Goal: Information Seeking & Learning: Learn about a topic

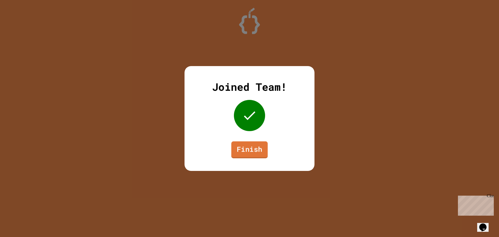
click at [252, 150] on link "Finish" at bounding box center [249, 149] width 36 height 17
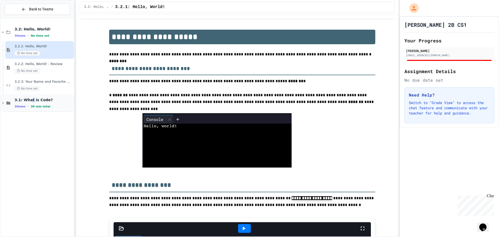
click at [30, 101] on span "3.1: What is Code?" at bounding box center [44, 99] width 58 height 5
click at [53, 38] on div "3.2: Hello, World! 3 items • No time set" at bounding box center [38, 32] width 74 height 18
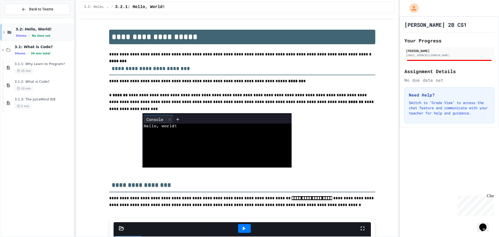
click at [32, 35] on span "No time set" at bounding box center [41, 35] width 19 height 3
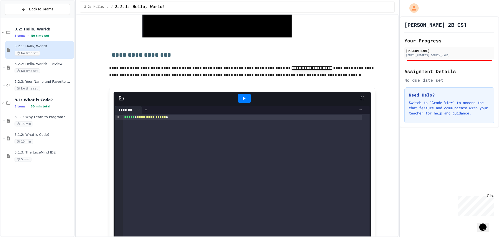
scroll to position [234, 0]
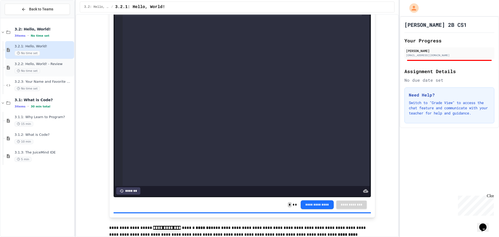
click at [53, 68] on div "3.2.2: Hello, World! - Review No time set" at bounding box center [44, 67] width 58 height 11
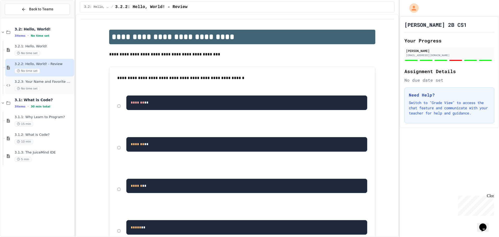
click at [51, 82] on span "3.2.3: Your Name and Favorite Movie" at bounding box center [44, 82] width 58 height 4
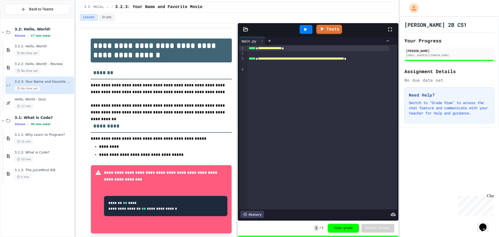
click at [53, 103] on div "Hello, World - Quiz 17 min" at bounding box center [44, 102] width 58 height 11
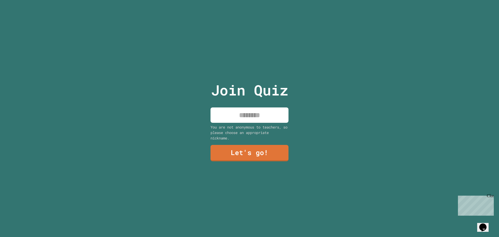
drag, startPoint x: 241, startPoint y: 113, endPoint x: 238, endPoint y: 118, distance: 6.5
click at [241, 114] on input at bounding box center [250, 114] width 78 height 15
type input "*****"
click at [259, 152] on link "Let's go!" at bounding box center [249, 152] width 77 height 17
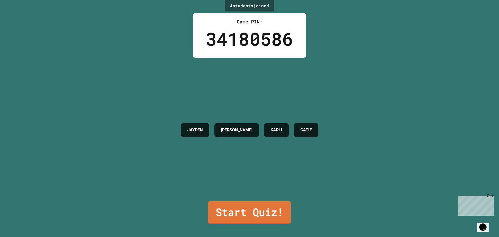
click at [243, 206] on link "Start Quiz!" at bounding box center [249, 212] width 83 height 23
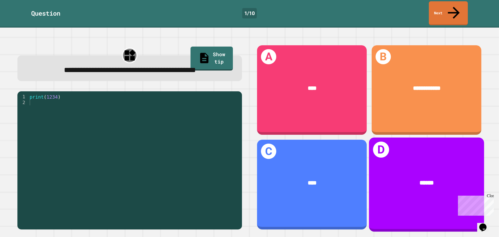
click at [420, 180] on span "******" at bounding box center [427, 183] width 14 height 6
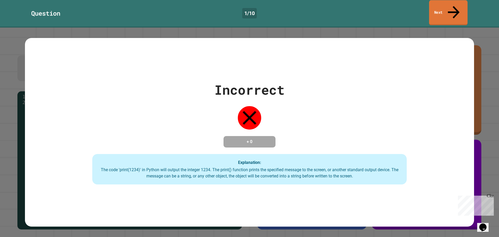
click at [451, 5] on link "Next" at bounding box center [448, 12] width 38 height 25
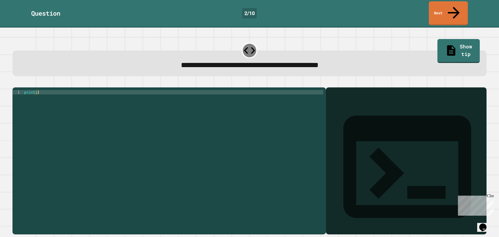
click at [114, 110] on div "print ( )" at bounding box center [173, 160] width 300 height 141
click at [35, 90] on div "print ( )" at bounding box center [173, 160] width 300 height 141
click at [38, 90] on div "print ( )" at bounding box center [173, 160] width 300 height 141
type textarea "**********"
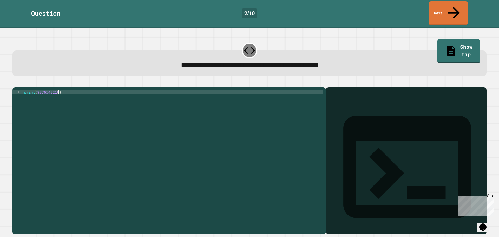
scroll to position [0, 0]
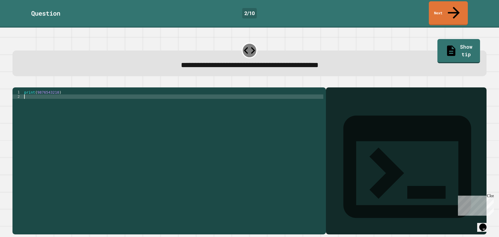
click at [73, 91] on div "print ( 9876543210 )" at bounding box center [173, 160] width 300 height 141
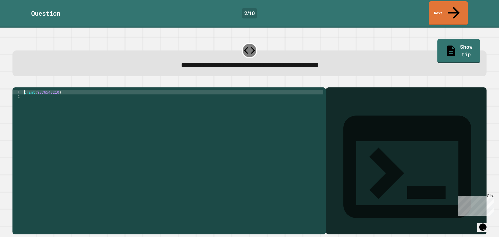
click at [71, 90] on div "print ( 9876543210 )" at bounding box center [173, 156] width 300 height 133
type textarea "**********"
click at [15, 83] on icon "button" at bounding box center [15, 83] width 0 height 0
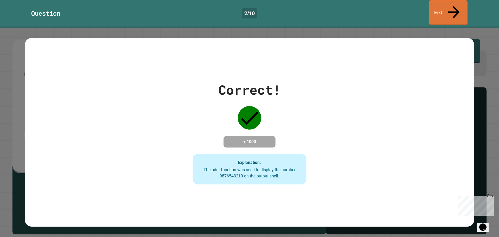
click at [442, 6] on link "Next" at bounding box center [448, 12] width 38 height 25
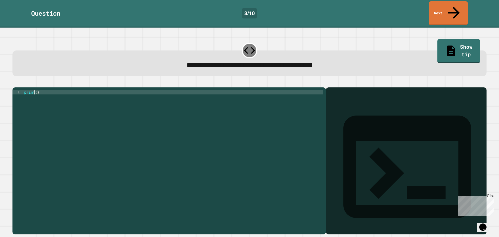
click at [35, 90] on div "print ( )" at bounding box center [173, 160] width 300 height 141
click at [43, 90] on div "print ( )" at bounding box center [173, 160] width 300 height 141
type textarea "**********"
click at [15, 83] on icon "button" at bounding box center [15, 83] width 0 height 0
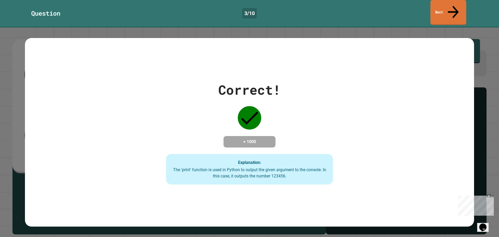
click at [441, 6] on link "Next" at bounding box center [448, 12] width 36 height 25
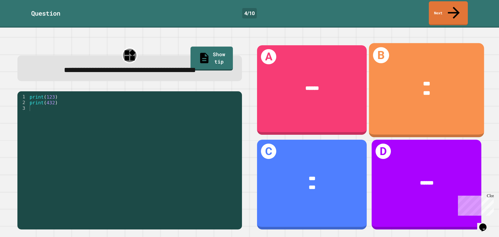
click at [429, 96] on div "*** ***" at bounding box center [426, 88] width 115 height 43
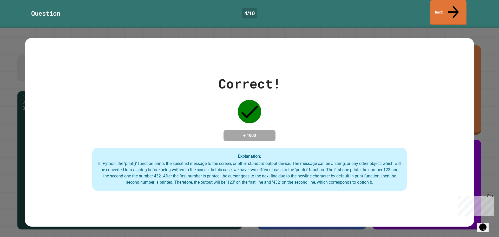
click at [434, 10] on link "Next" at bounding box center [448, 12] width 36 height 25
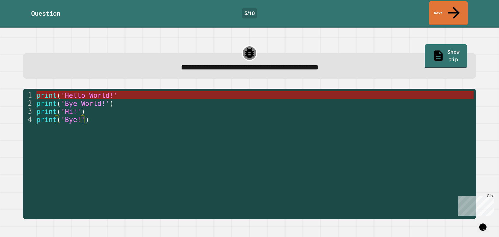
click at [92, 91] on span "'Hello World!'" at bounding box center [89, 95] width 57 height 8
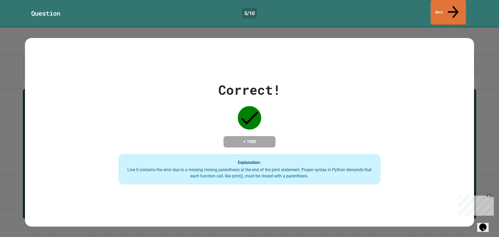
click at [448, 3] on link "Next" at bounding box center [448, 12] width 35 height 25
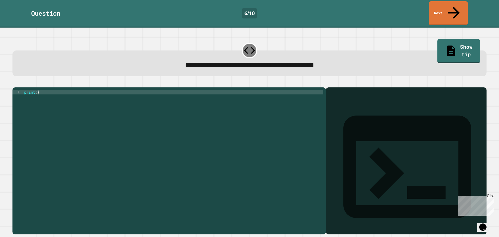
click at [57, 90] on div "print ( )" at bounding box center [173, 160] width 300 height 141
click at [15, 83] on button "button" at bounding box center [15, 83] width 0 height 0
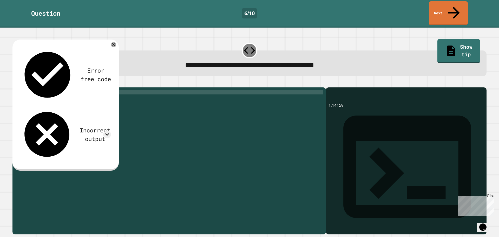
click at [38, 90] on div "print ( 1.14159 )" at bounding box center [173, 160] width 300 height 141
type textarea "**********"
click at [15, 83] on icon "button" at bounding box center [15, 83] width 0 height 0
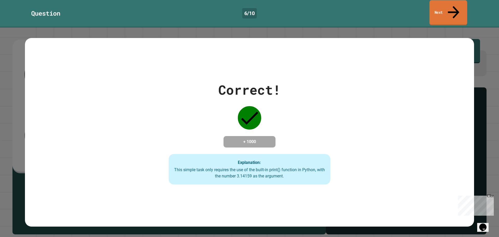
click at [444, 9] on link "Next" at bounding box center [448, 12] width 38 height 25
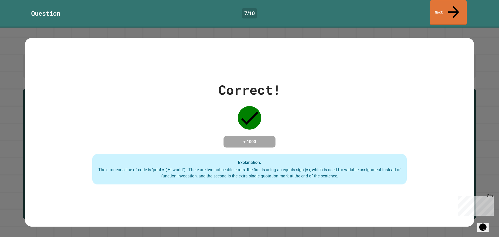
click at [449, 8] on link "Next" at bounding box center [448, 12] width 37 height 25
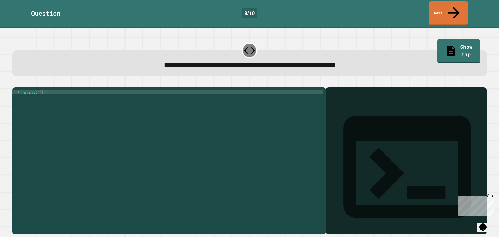
click at [37, 90] on div "print ( '' )" at bounding box center [173, 160] width 300 height 141
click at [63, 108] on div "print ( 'It' s a beautiful day ')" at bounding box center [173, 160] width 300 height 141
click at [15, 83] on button "button" at bounding box center [15, 83] width 0 height 0
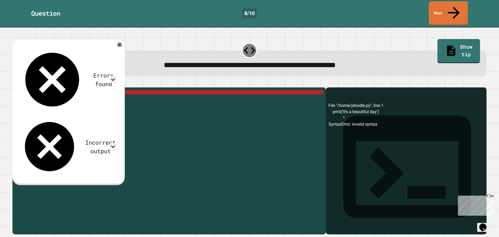
click at [45, 90] on div "print ( 'It' s a beautiful day ')" at bounding box center [173, 160] width 300 height 141
click at [117, 76] on icon at bounding box center [113, 80] width 8 height 8
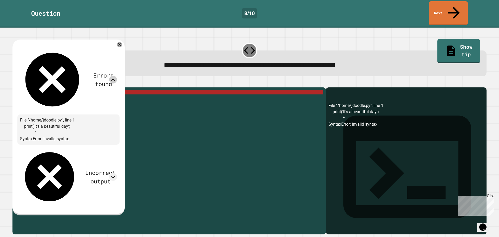
click at [117, 76] on icon at bounding box center [113, 80] width 8 height 8
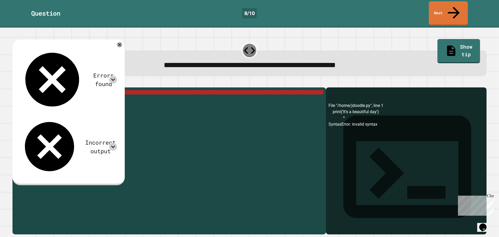
click at [117, 143] on icon at bounding box center [113, 147] width 8 height 8
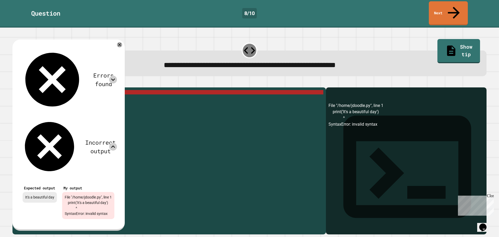
click at [117, 143] on icon at bounding box center [113, 147] width 8 height 8
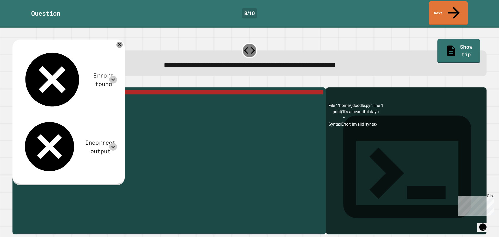
click at [123, 42] on icon at bounding box center [119, 45] width 6 height 6
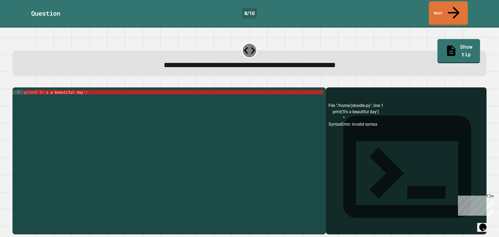
click at [63, 90] on div "print ( 'It' s a beautiful day ')" at bounding box center [173, 160] width 300 height 141
click at [41, 90] on div "print ( 'It' s a beautiful day ')" at bounding box center [173, 160] width 300 height 141
click at [47, 90] on div "print ( 'It' s a beautiful day ')" at bounding box center [173, 160] width 300 height 141
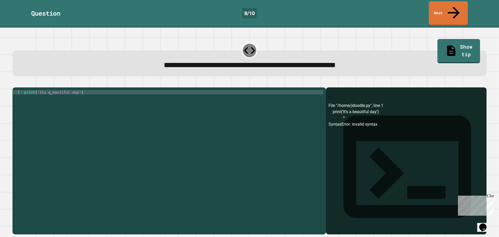
scroll to position [0, 2]
click at [66, 90] on div "print ( eautiful day ')" at bounding box center [173, 160] width 300 height 141
click at [15, 83] on button "button" at bounding box center [15, 83] width 0 height 0
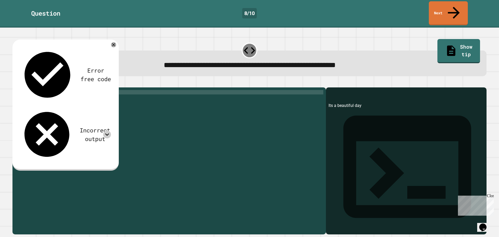
click at [104, 130] on icon at bounding box center [107, 134] width 8 height 8
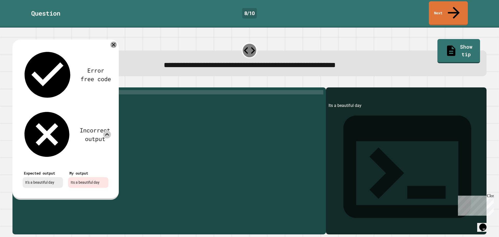
click at [113, 43] on icon at bounding box center [114, 45] width 4 height 4
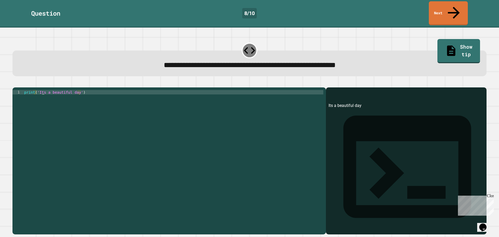
click at [42, 90] on div "print ( 'Its a beautiful day' )" at bounding box center [173, 160] width 300 height 141
click at [41, 90] on div "print ( 'Its a beautiful day' )" at bounding box center [173, 160] width 300 height 141
click at [42, 90] on div "print ( 'Its a beautiful day' )" at bounding box center [173, 160] width 300 height 141
click at [41, 90] on div "print ( 'Its a beautiful day' )" at bounding box center [173, 160] width 300 height 141
click at [42, 90] on div "print ( 'Its a beautiful day' )" at bounding box center [173, 160] width 300 height 141
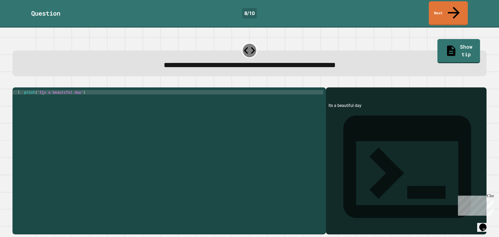
click at [42, 90] on div "print ( 'Its a beautiful day' )" at bounding box center [173, 160] width 300 height 141
click at [41, 90] on div "print ( 'Its a beautiful day' )" at bounding box center [173, 160] width 300 height 141
click at [44, 90] on div "print ( 'Its a beautiful day' )" at bounding box center [173, 160] width 300 height 141
type textarea "**********"
click at [20, 84] on icon "button" at bounding box center [18, 86] width 3 height 4
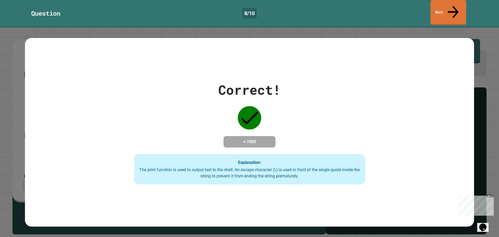
click at [454, 8] on icon at bounding box center [453, 12] width 11 height 12
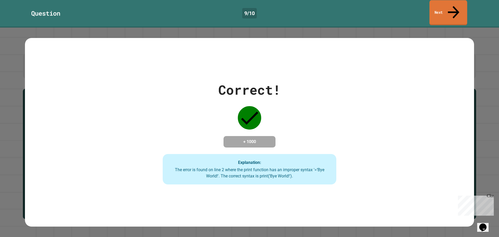
click at [438, 11] on link "Next" at bounding box center [448, 12] width 38 height 25
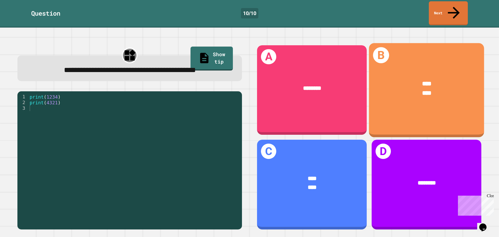
click at [415, 97] on div "**** ****" at bounding box center [426, 88] width 115 height 43
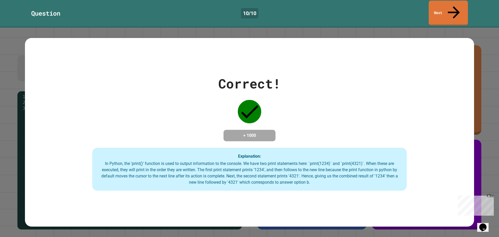
click at [445, 7] on link "Next" at bounding box center [448, 13] width 39 height 25
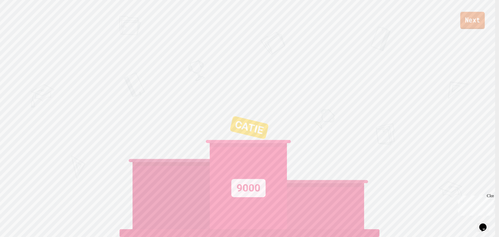
click at [472, 24] on link "Next" at bounding box center [472, 20] width 24 height 17
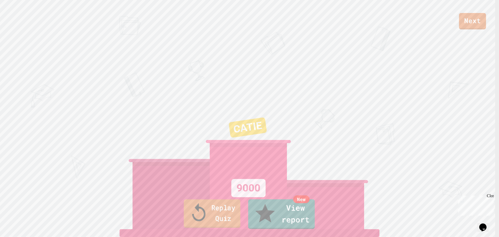
click at [227, 222] on link "Replay Quiz" at bounding box center [212, 213] width 57 height 28
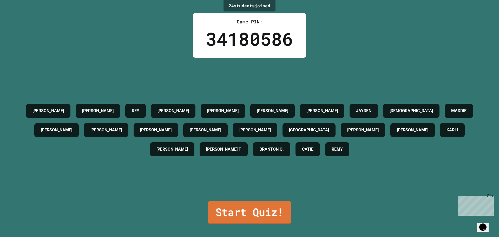
click at [245, 206] on link "Start Quiz!" at bounding box center [249, 212] width 83 height 23
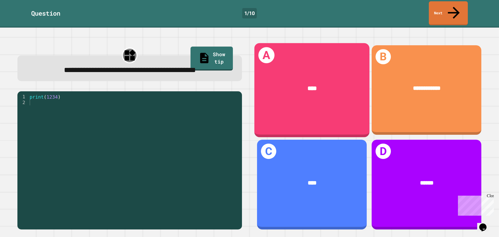
click at [320, 105] on div "A ****" at bounding box center [311, 90] width 115 height 94
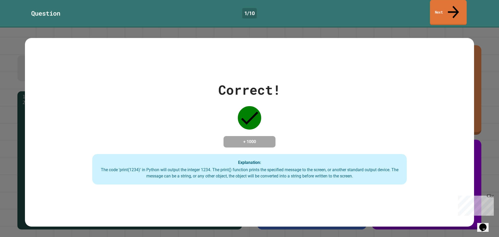
click at [444, 8] on link "Next" at bounding box center [448, 12] width 37 height 25
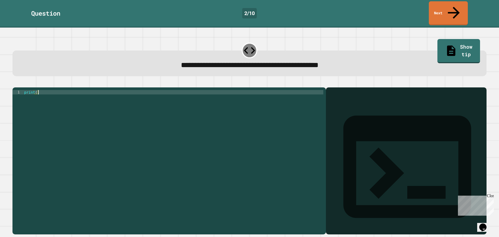
click at [38, 90] on div "print ( )" at bounding box center [173, 160] width 300 height 141
type textarea "**********"
click at [15, 83] on icon "button" at bounding box center [15, 83] width 0 height 0
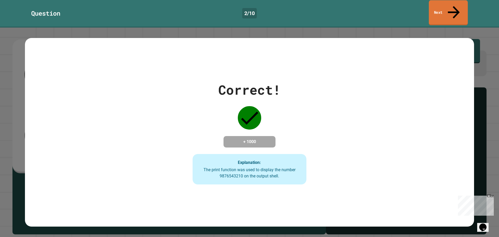
click at [440, 7] on link "Next" at bounding box center [448, 12] width 39 height 25
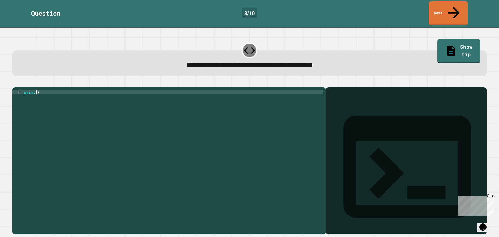
click at [35, 90] on div "print ( )" at bounding box center [173, 160] width 300 height 141
type textarea "**********"
click at [15, 83] on icon "button" at bounding box center [15, 83] width 0 height 0
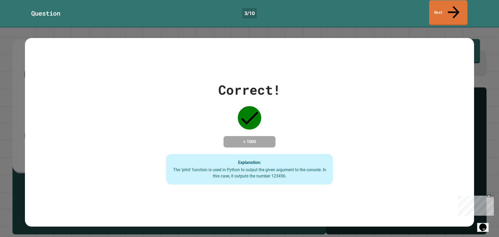
click at [447, 5] on link "Next" at bounding box center [448, 12] width 38 height 25
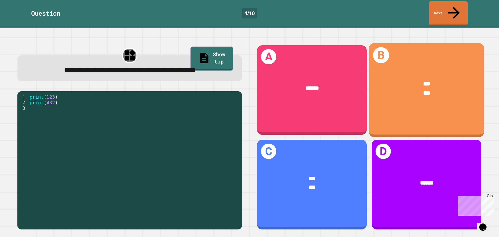
click at [420, 100] on div "B *** ***" at bounding box center [426, 90] width 115 height 94
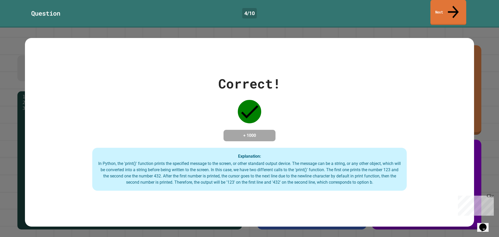
click at [436, 4] on link "Next" at bounding box center [448, 12] width 36 height 25
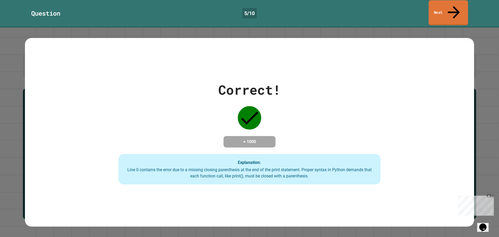
click at [451, 7] on link "Next" at bounding box center [448, 12] width 39 height 25
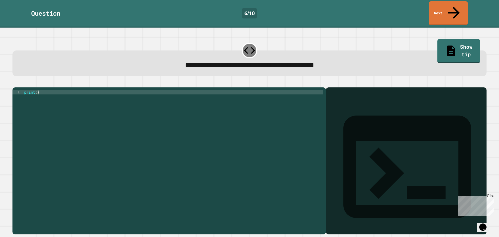
click at [35, 90] on div "print ( )" at bounding box center [173, 160] width 300 height 141
type textarea "**********"
click at [20, 84] on icon "button" at bounding box center [18, 86] width 3 height 4
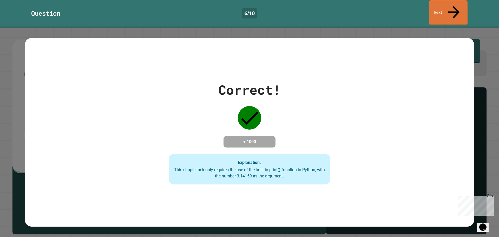
click at [438, 7] on link "Next" at bounding box center [448, 12] width 38 height 25
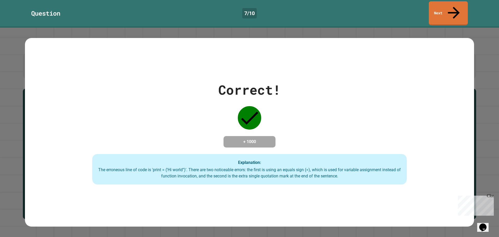
click at [435, 1] on div "Question 7 / 10 Next" at bounding box center [249, 14] width 499 height 28
click at [439, 9] on link "Next" at bounding box center [448, 12] width 38 height 25
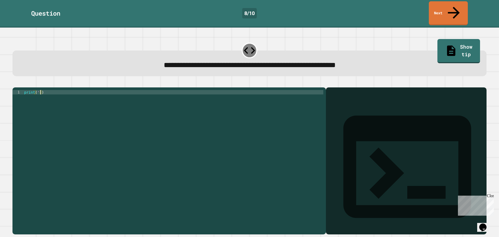
click at [39, 90] on div "print ( '' )" at bounding box center [173, 160] width 300 height 141
type textarea "**********"
click at [15, 83] on icon "button" at bounding box center [15, 83] width 0 height 0
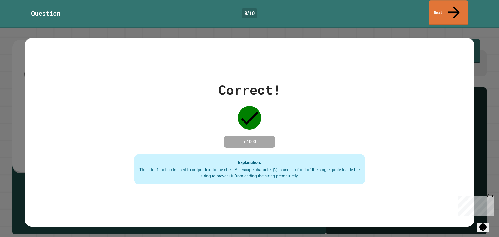
click at [436, 9] on link "Next" at bounding box center [449, 12] width 40 height 25
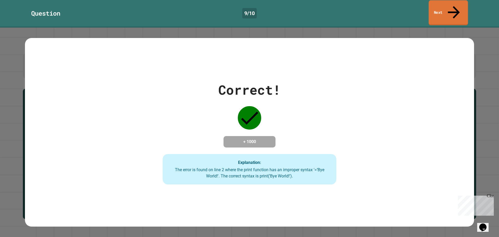
click at [442, 3] on link "Next" at bounding box center [448, 12] width 39 height 25
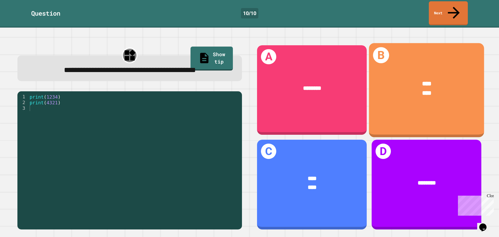
click at [429, 91] on div "**** ****" at bounding box center [426, 88] width 115 height 43
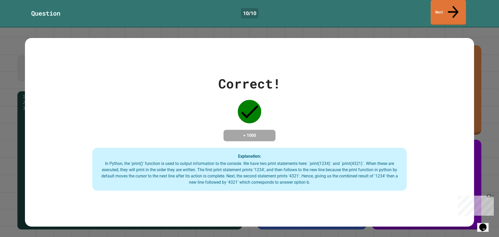
click at [436, 9] on link "Next" at bounding box center [448, 12] width 35 height 25
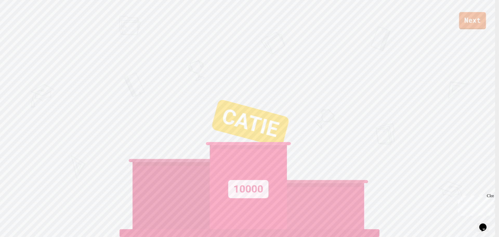
click at [470, 23] on link "Next" at bounding box center [472, 20] width 27 height 17
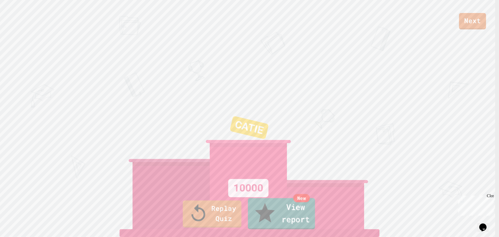
click at [290, 211] on link "New View report" at bounding box center [281, 213] width 67 height 31
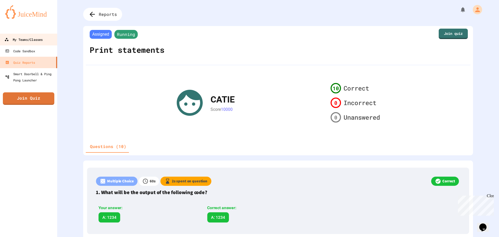
click at [42, 43] on link "My Teams/Classes" at bounding box center [28, 40] width 59 height 12
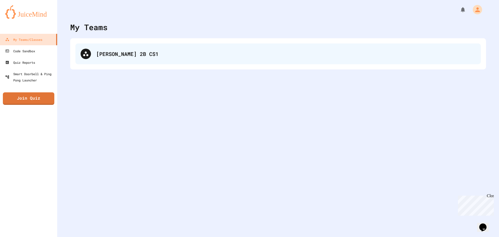
click at [118, 51] on div "Groves 2B CS1" at bounding box center [285, 54] width 379 height 8
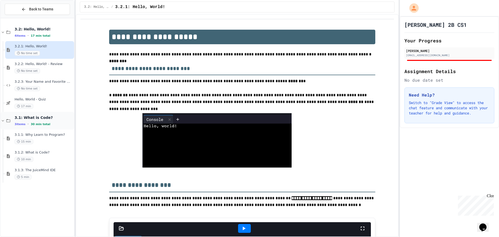
click at [57, 120] on div "3.1: What is Code? 3 items • 30 min total" at bounding box center [44, 120] width 58 height 11
click at [56, 120] on div "3.1: What is Code? 3 items • 30 min total" at bounding box center [44, 120] width 58 height 11
click at [56, 134] on span "3.1.1: Why Learn to Program?" at bounding box center [44, 135] width 58 height 4
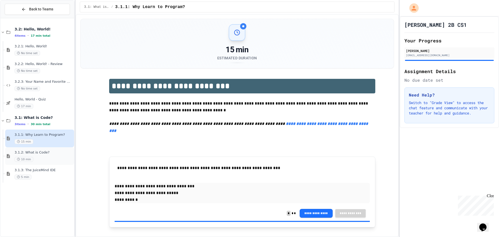
click at [58, 151] on span "3.1.2: What is Code?" at bounding box center [44, 152] width 58 height 4
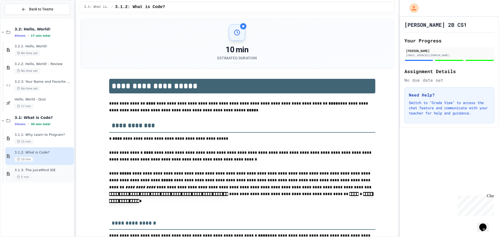
click at [50, 169] on span "3.1.3: The JuiceMind IDE" at bounding box center [44, 170] width 58 height 4
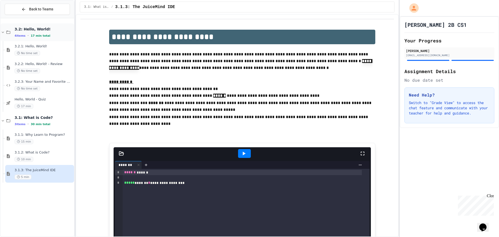
click at [51, 34] on div "4 items • 17 min total" at bounding box center [44, 36] width 58 height 4
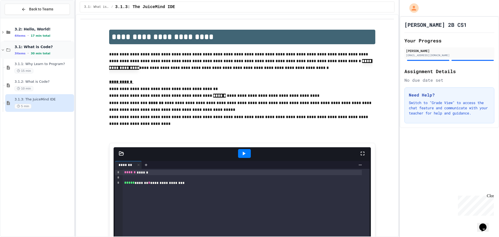
click at [54, 52] on div "3 items • 30 min total" at bounding box center [44, 53] width 58 height 4
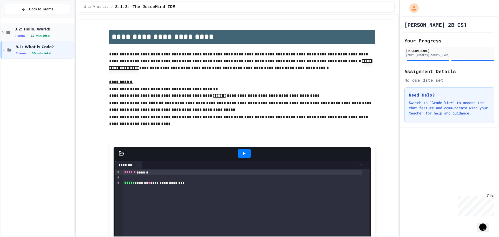
click at [56, 34] on div "4 items • 17 min total" at bounding box center [44, 36] width 58 height 4
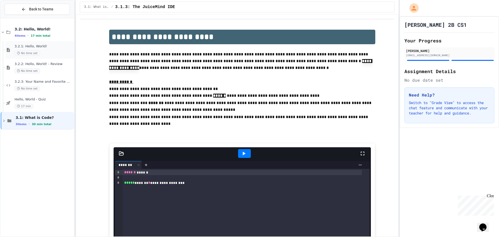
click at [55, 45] on span "3.2.1: Hello, World!" at bounding box center [44, 46] width 58 height 4
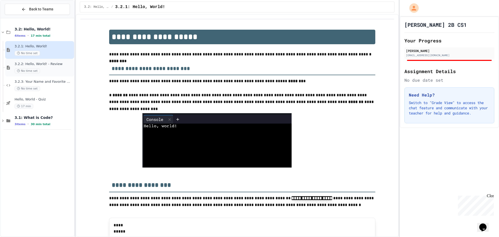
click at [53, 64] on span "3.2.2: Hello, World! - Review" at bounding box center [44, 64] width 58 height 4
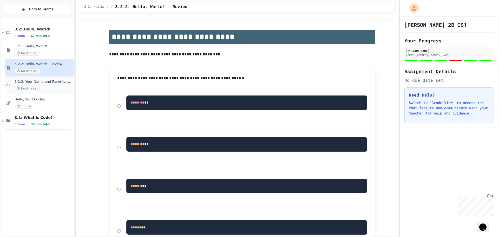
click at [56, 84] on span "3.2.3: Your Name and Favorite Movie" at bounding box center [44, 82] width 58 height 4
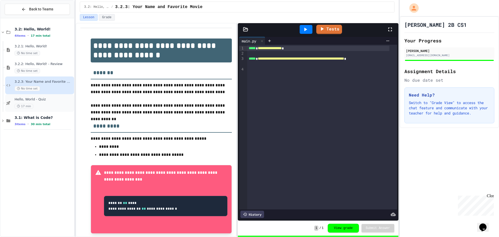
click at [55, 100] on span "Hello, World - Quiz" at bounding box center [44, 99] width 58 height 4
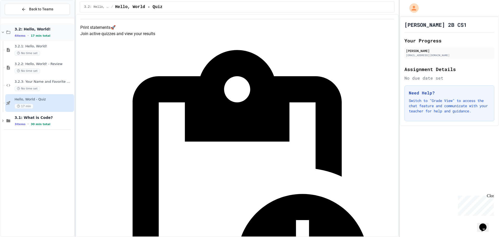
click at [37, 35] on span "17 min total" at bounding box center [40, 35] width 19 height 3
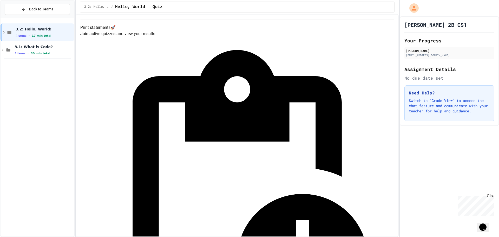
click at [37, 81] on div "3.2: Hello, World! 4 items • 17 min total 3.1: What is Code? 3 items • 30 min t…" at bounding box center [38, 127] width 74 height 214
click at [30, 34] on div "4 items • 17 min total" at bounding box center [44, 36] width 57 height 4
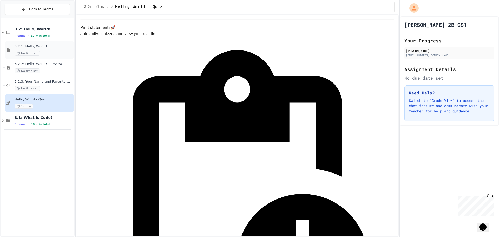
click at [40, 46] on span "3.2.1: Hello, World!" at bounding box center [44, 46] width 58 height 4
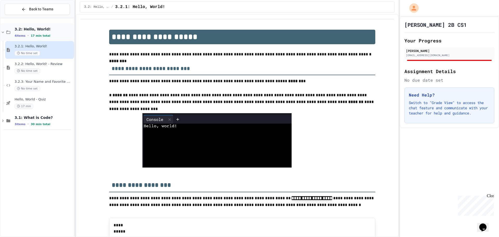
click at [39, 35] on span "17 min total" at bounding box center [40, 35] width 19 height 3
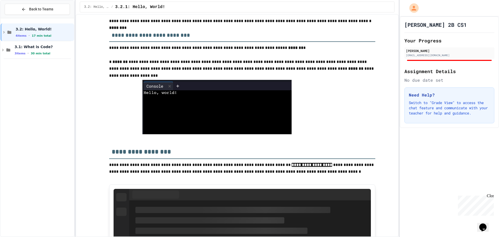
scroll to position [78, 0]
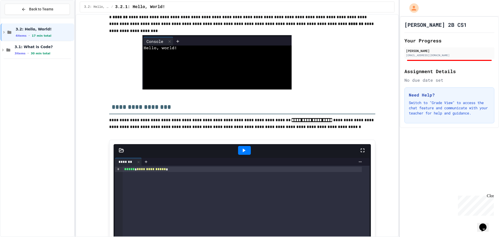
click at [196, 58] on img at bounding box center [216, 62] width 149 height 54
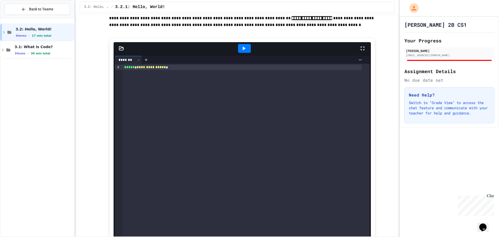
scroll to position [182, 0]
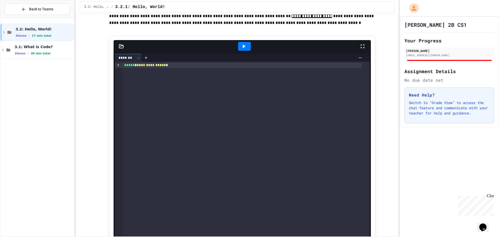
click at [167, 67] on div "**********" at bounding box center [242, 65] width 239 height 5
click at [245, 44] on div at bounding box center [244, 46] width 13 height 9
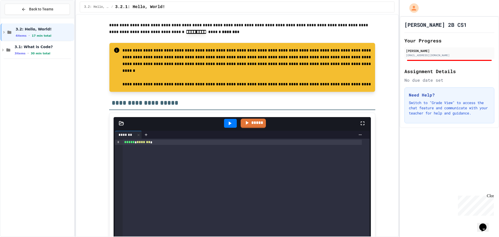
scroll to position [676, 0]
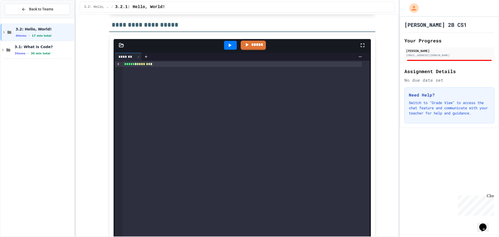
click at [199, 67] on div "***** * ******* *" at bounding box center [246, 149] width 247 height 176
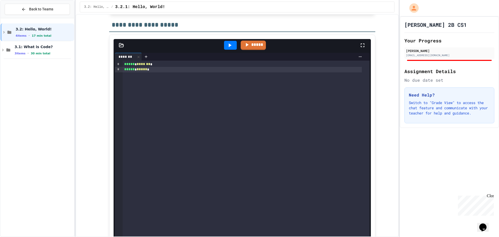
click at [229, 47] on icon at bounding box center [230, 45] width 3 height 4
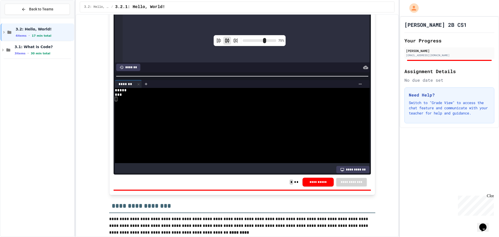
scroll to position [806, 0]
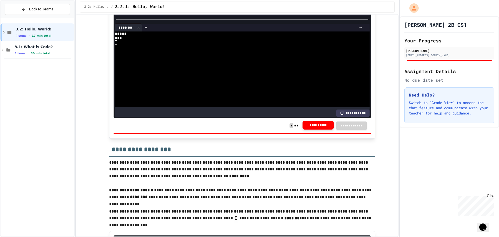
click at [314, 123] on button "**********" at bounding box center [318, 125] width 31 height 9
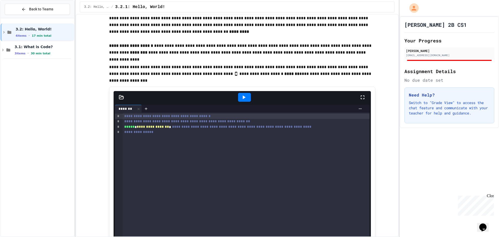
scroll to position [962, 0]
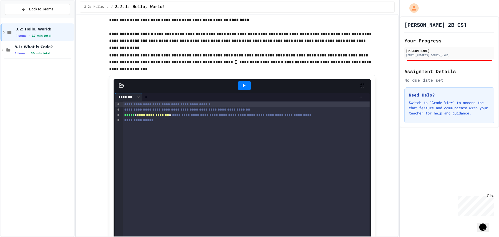
click at [241, 84] on icon at bounding box center [244, 85] width 6 height 6
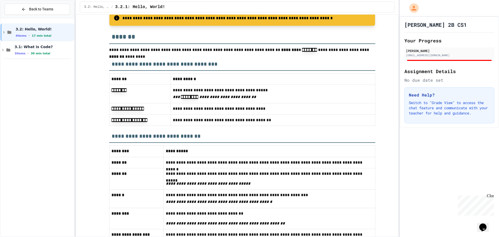
scroll to position [1290, 0]
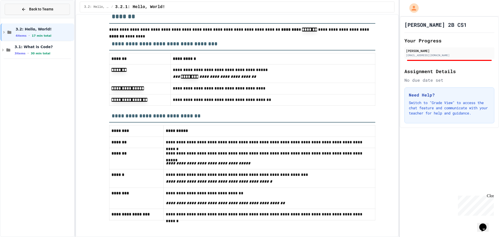
click at [56, 8] on button "Back to Teams" at bounding box center [37, 9] width 65 height 11
